Goal: Task Accomplishment & Management: Manage account settings

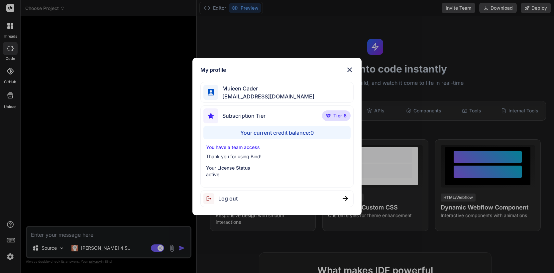
click at [350, 69] on img at bounding box center [350, 70] width 8 height 8
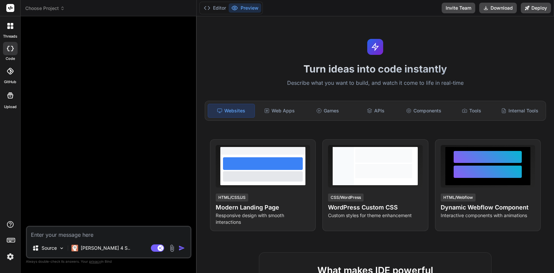
click at [10, 257] on img at bounding box center [10, 256] width 11 height 11
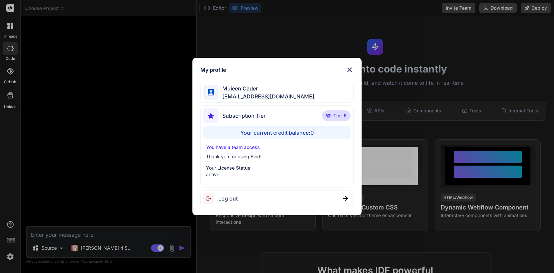
click at [10, 257] on div "My profile Muieen Cader muieenvc@gmail.com Subscription Tier Tier 6 Your curren…" at bounding box center [277, 136] width 554 height 273
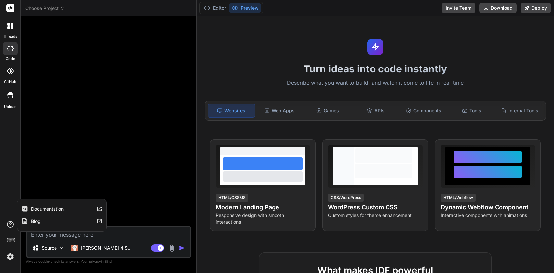
click at [11, 226] on icon at bounding box center [10, 224] width 8 height 8
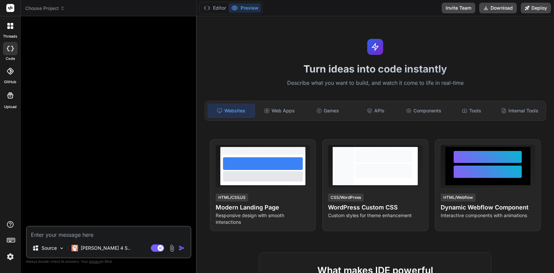
click at [12, 191] on div "threads code GitHub Upload" at bounding box center [10, 136] width 21 height 273
type textarea "x"
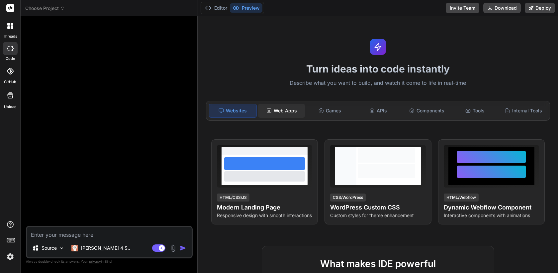
click at [296, 107] on div "Web Apps" at bounding box center [281, 111] width 47 height 14
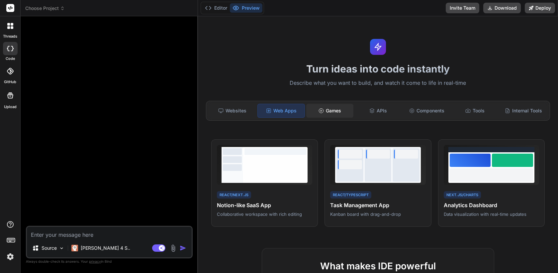
click at [340, 108] on div "Games" at bounding box center [329, 111] width 47 height 14
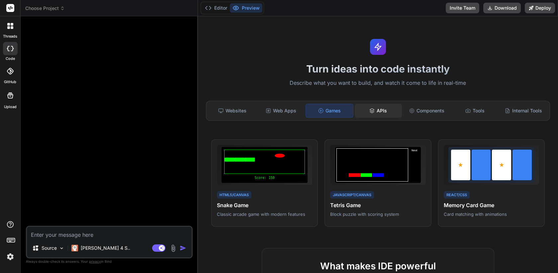
click at [398, 113] on div "APIs" at bounding box center [378, 111] width 47 height 14
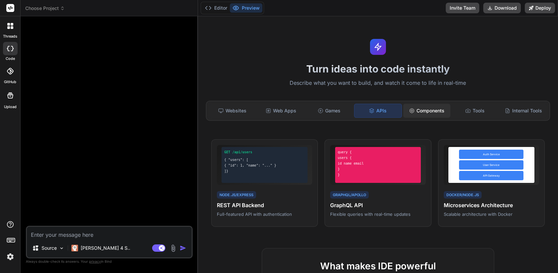
click at [433, 107] on div "Components" at bounding box center [427, 111] width 47 height 14
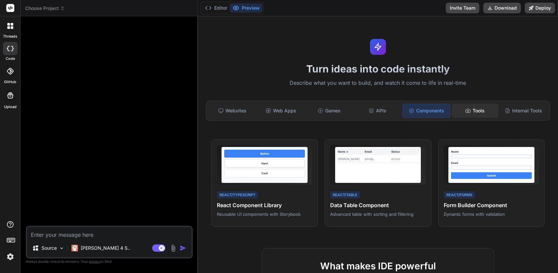
click at [487, 116] on div "Tools" at bounding box center [475, 111] width 47 height 14
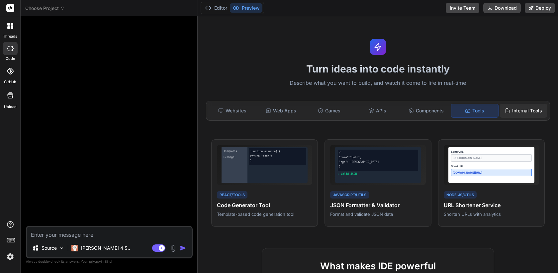
click at [536, 112] on div "Internal Tools" at bounding box center [523, 111] width 47 height 14
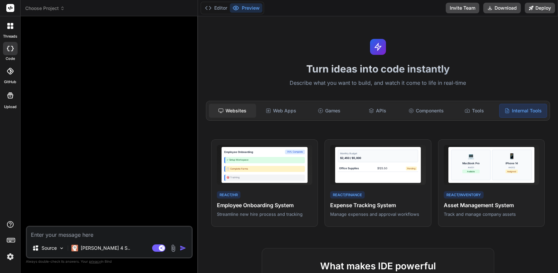
click at [236, 111] on div "Websites" at bounding box center [232, 111] width 47 height 14
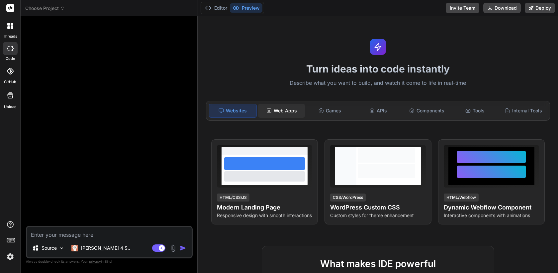
click at [276, 112] on div "Web Apps" at bounding box center [281, 111] width 47 height 14
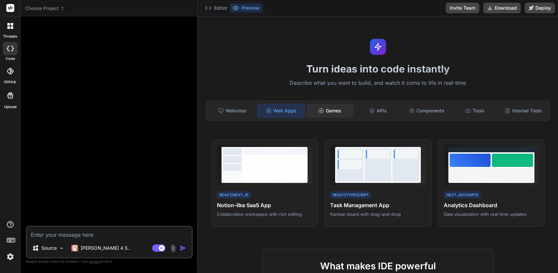
click at [333, 107] on div "Games" at bounding box center [329, 111] width 47 height 14
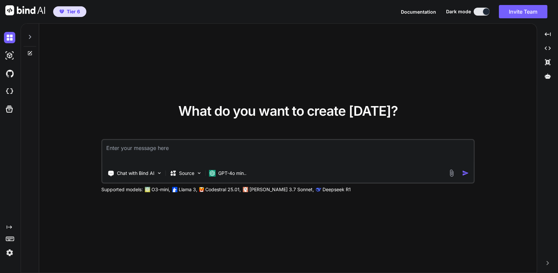
type textarea "x"
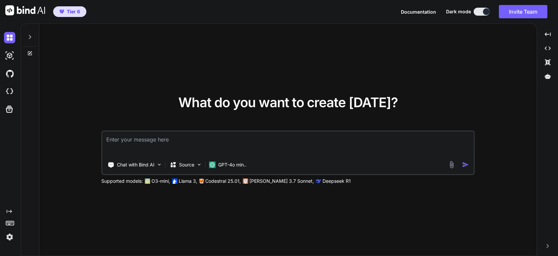
click at [10, 239] on img at bounding box center [9, 236] width 11 height 11
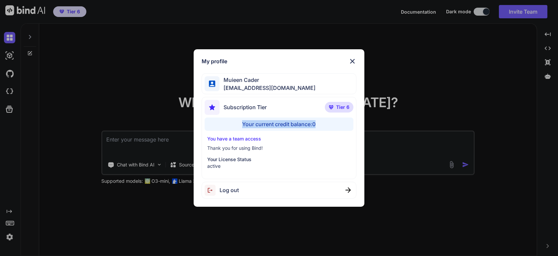
drag, startPoint x: 320, startPoint y: 126, endPoint x: 238, endPoint y: 127, distance: 81.8
click at [238, 127] on div "Your current credit balance: 0" at bounding box center [279, 123] width 149 height 13
click at [315, 142] on div "You have a team access Thank you for using Bind! Your License Status active" at bounding box center [279, 152] width 149 height 34
drag, startPoint x: 287, startPoint y: 89, endPoint x: 229, endPoint y: 88, distance: 58.2
click at [229, 88] on div "Muieen Cader muieenvc@gmail.com" at bounding box center [279, 83] width 155 height 21
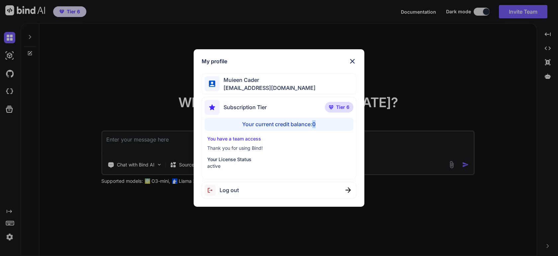
drag, startPoint x: 318, startPoint y: 125, endPoint x: 314, endPoint y: 125, distance: 4.3
click at [314, 125] on div "Your current credit balance: 0" at bounding box center [279, 123] width 149 height 13
click at [354, 63] on img at bounding box center [353, 61] width 8 height 8
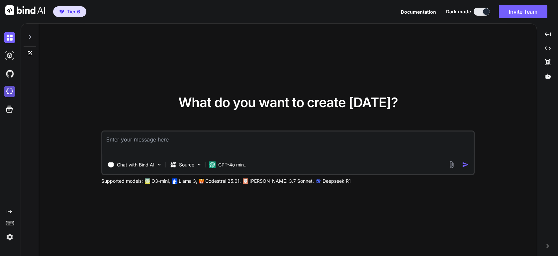
click at [9, 91] on img at bounding box center [9, 91] width 11 height 11
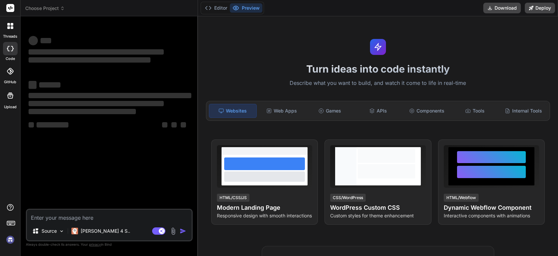
type textarea "x"
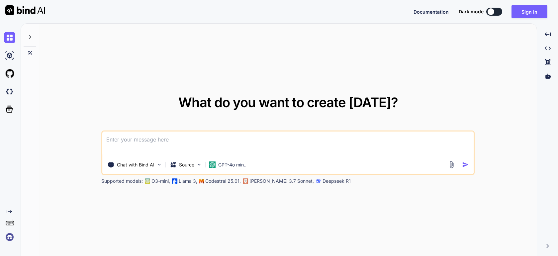
click at [9, 237] on img at bounding box center [9, 236] width 11 height 11
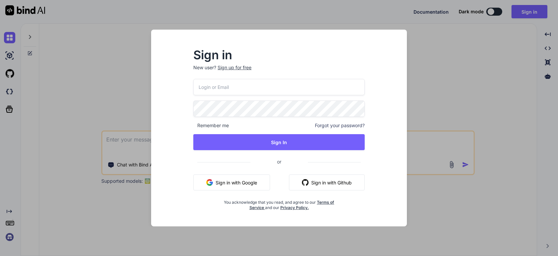
click at [227, 92] on input "email" at bounding box center [279, 87] width 172 height 16
paste input "henriqueat@gmail.com"
click at [237, 88] on input "henriqueat@gmail.com" at bounding box center [279, 87] width 172 height 16
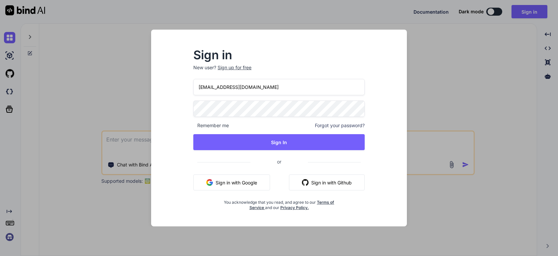
paste input "muieenvc"
type input "[EMAIL_ADDRESS][DOMAIN_NAME]"
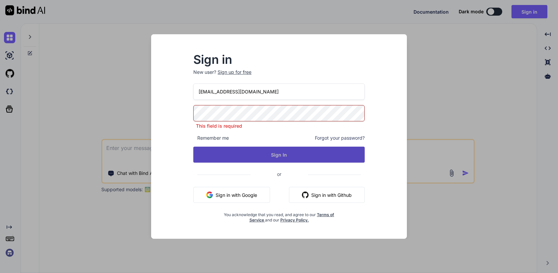
click at [280, 157] on button "Sign In" at bounding box center [279, 155] width 172 height 16
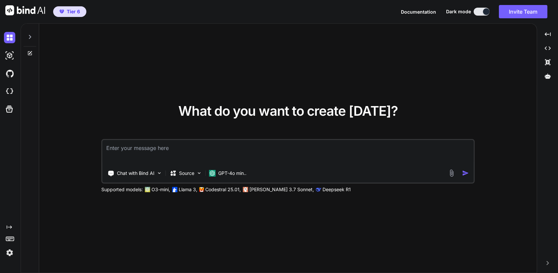
click at [9, 253] on img at bounding box center [9, 252] width 11 height 11
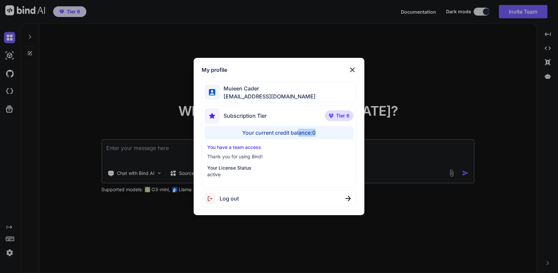
drag, startPoint x: 323, startPoint y: 135, endPoint x: 297, endPoint y: 135, distance: 25.9
click at [297, 135] on div "Your current credit balance: 0" at bounding box center [279, 132] width 149 height 13
click at [428, 76] on div "My profile Muieen Cader muieenvc@gmail.com Subscription Tier Tier 6 Your curren…" at bounding box center [279, 136] width 558 height 273
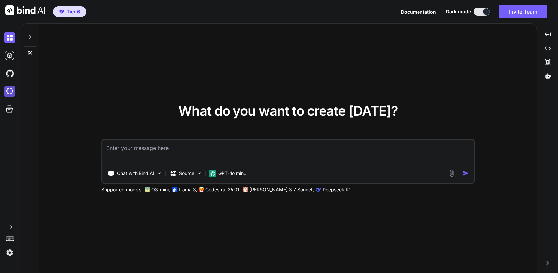
click at [13, 90] on img at bounding box center [9, 91] width 11 height 11
click at [9, 253] on img at bounding box center [9, 252] width 11 height 11
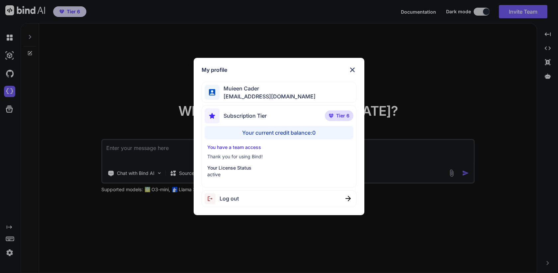
click at [397, 71] on div "My profile Muieen Cader muieenvc@gmail.com Subscription Tier Tier 6 Your curren…" at bounding box center [279, 136] width 558 height 273
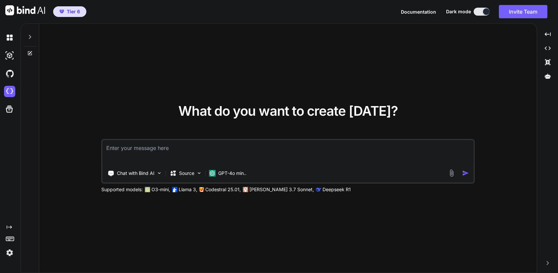
click at [6, 97] on div at bounding box center [11, 91] width 14 height 18
click at [528, 13] on button "Invite Team" at bounding box center [523, 11] width 49 height 13
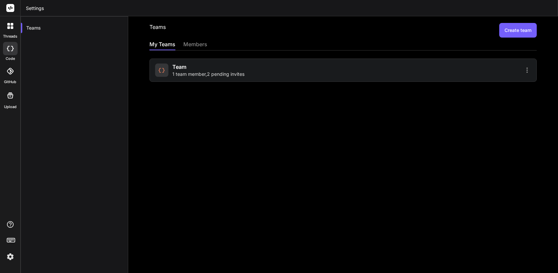
click at [248, 72] on div "Team 1 team member , 2 pending invites" at bounding box center [248, 70] width 186 height 15
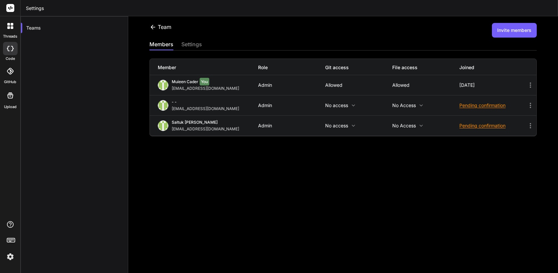
click at [531, 104] on icon at bounding box center [531, 105] width 8 height 8
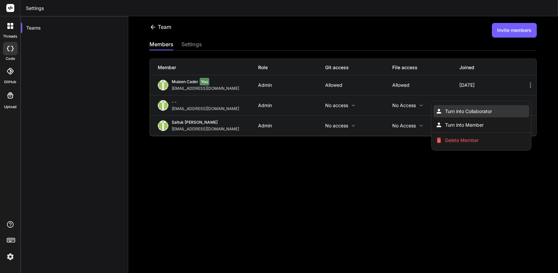
click at [474, 114] on span "Turn into Collaborator" at bounding box center [468, 111] width 47 height 7
click at [457, 112] on span "Turn into Collaborator" at bounding box center [468, 111] width 47 height 7
click at [348, 159] on div at bounding box center [279, 136] width 558 height 273
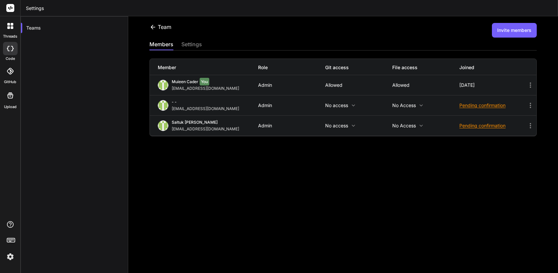
click at [529, 102] on icon at bounding box center [531, 105] width 8 height 8
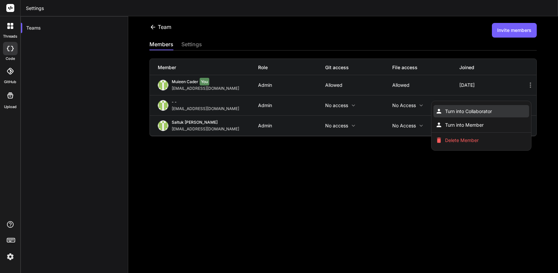
click at [477, 111] on span "Turn into Collaborator" at bounding box center [468, 111] width 47 height 7
click at [467, 108] on span "Turn into Collaborator" at bounding box center [468, 111] width 47 height 7
click at [343, 161] on div at bounding box center [279, 136] width 558 height 273
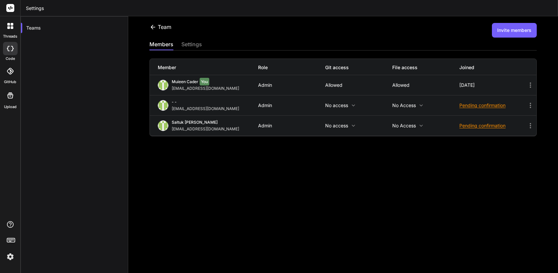
click at [338, 102] on div "- - muieen.cader@outlook.com Admin No access No access Pending confirmation" at bounding box center [343, 105] width 387 height 20
click at [340, 106] on p "No access" at bounding box center [358, 105] width 67 height 5
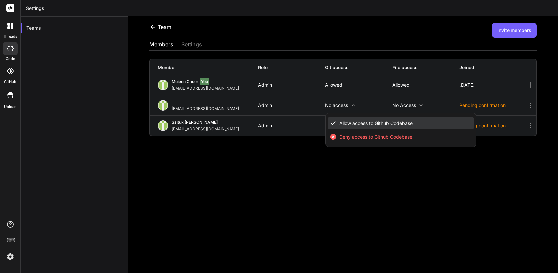
click at [344, 126] on li "Allow access to Github Codebase" at bounding box center [401, 123] width 146 height 12
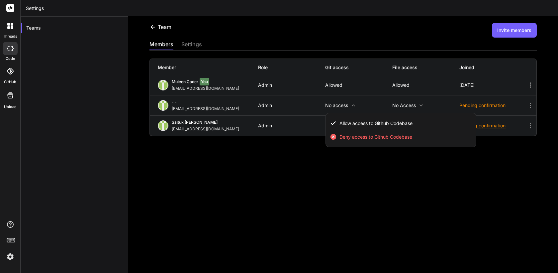
click at [414, 103] on div at bounding box center [279, 136] width 558 height 273
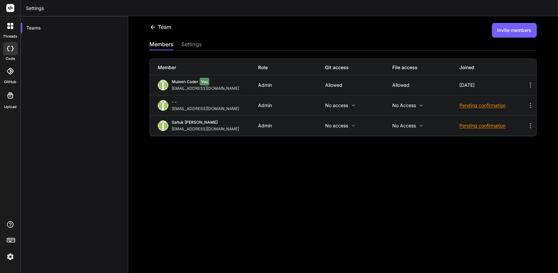
click at [422, 107] on icon at bounding box center [421, 105] width 5 height 5
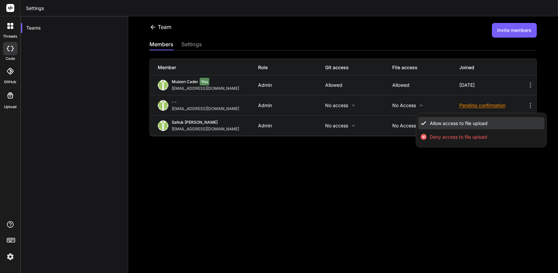
click at [432, 122] on span "Allow access to file upload" at bounding box center [459, 123] width 58 height 7
click at [326, 166] on div at bounding box center [279, 136] width 558 height 273
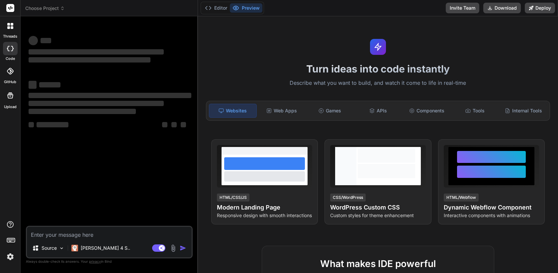
type textarea "x"
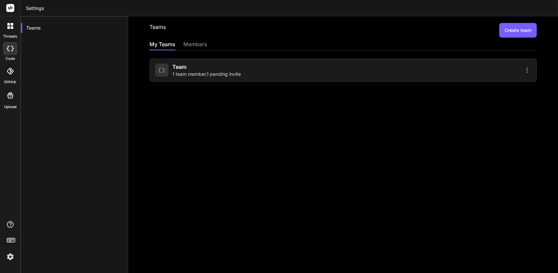
click at [232, 76] on span "1 team member , 1 pending invite" at bounding box center [207, 74] width 68 height 7
click at [222, 75] on span "1 team member , 1 pending invite" at bounding box center [207, 74] width 68 height 7
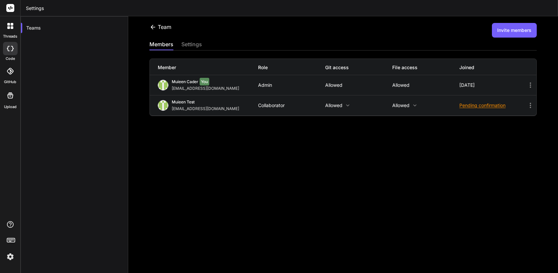
click at [531, 106] on icon at bounding box center [531, 105] width 8 height 8
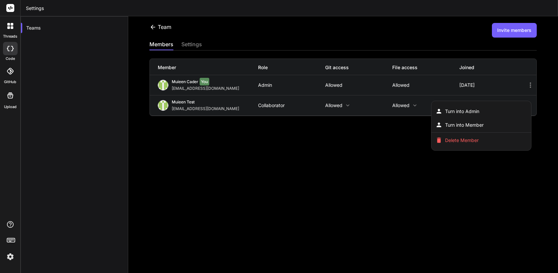
click at [406, 138] on div at bounding box center [279, 136] width 558 height 273
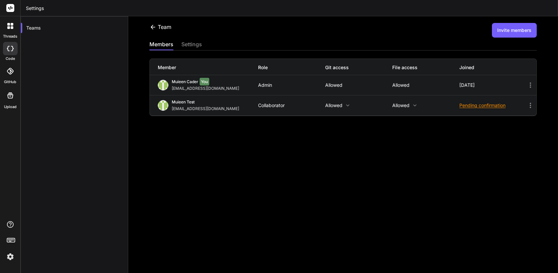
click at [489, 107] on div "Pending confirmation" at bounding box center [493, 105] width 67 height 7
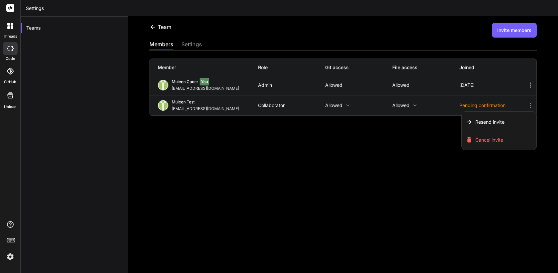
click at [212, 129] on div at bounding box center [279, 136] width 558 height 273
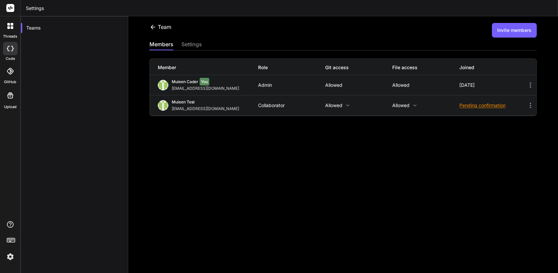
click at [500, 105] on div "Pending confirmation" at bounding box center [493, 105] width 67 height 7
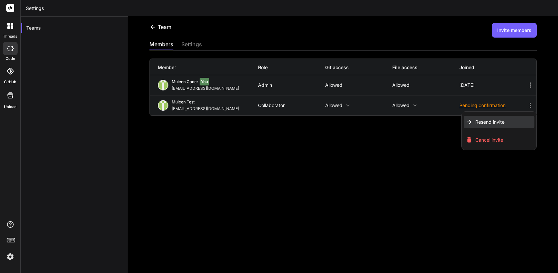
click at [495, 125] on li "Resend invite" at bounding box center [499, 122] width 71 height 12
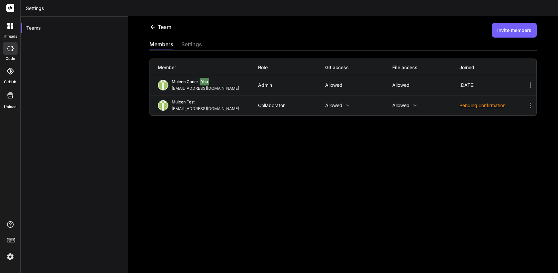
click at [259, 175] on div "Team Invite members members settings Member Role Git access File access Joined …" at bounding box center [343, 144] width 430 height 257
